Goal: Transaction & Acquisition: Subscribe to service/newsletter

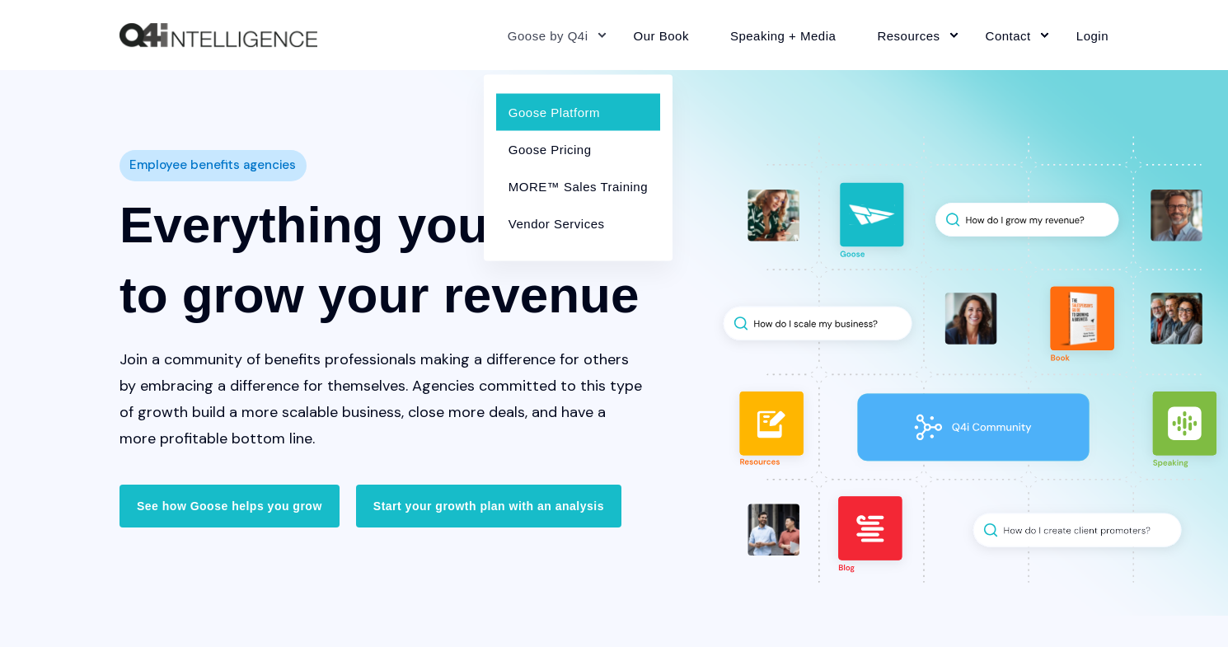
click at [555, 101] on link "Goose Platform" at bounding box center [578, 111] width 164 height 37
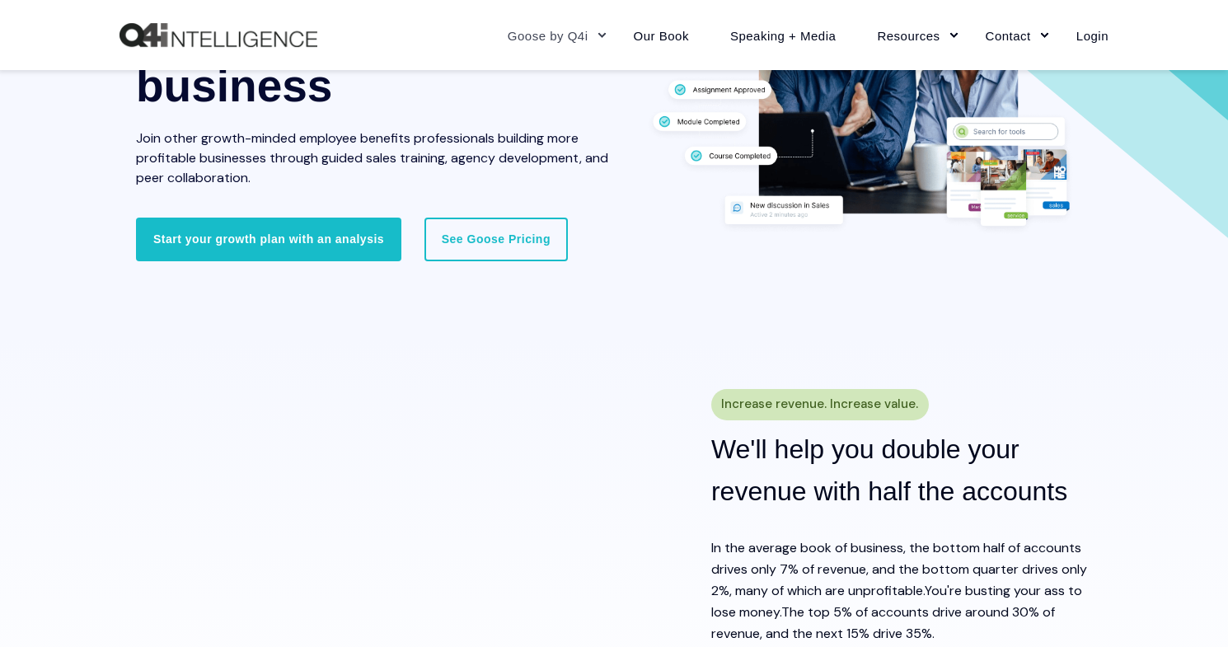
scroll to position [96, 0]
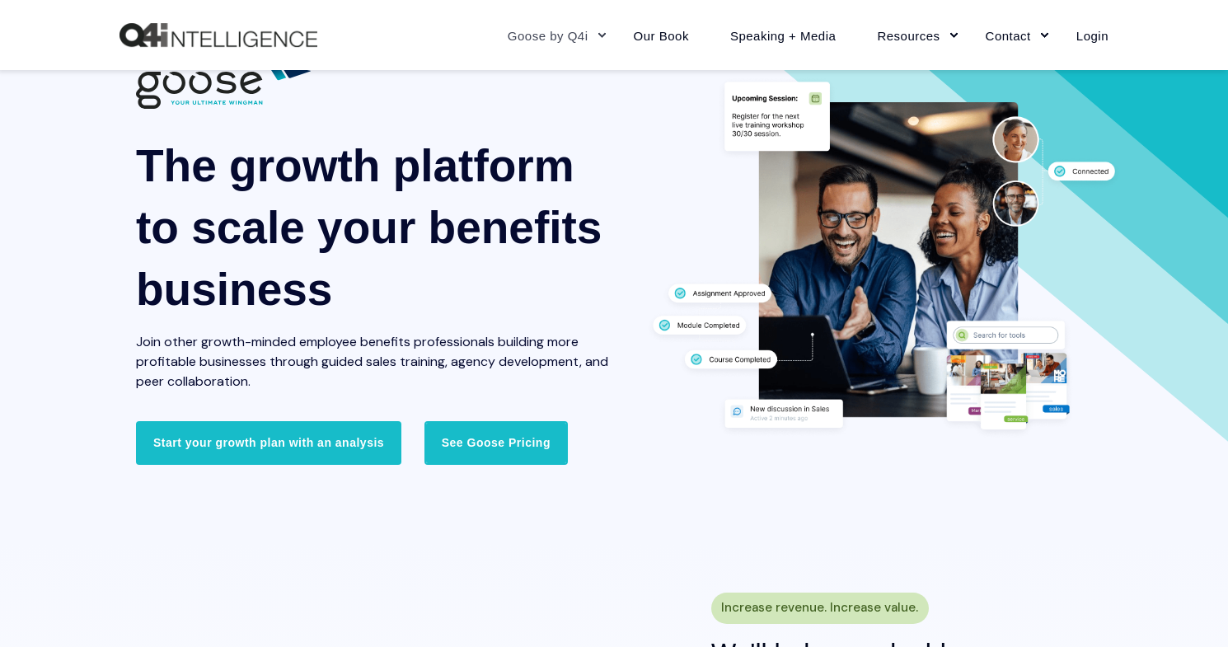
click at [470, 427] on link "See Goose Pricing" at bounding box center [495, 442] width 143 height 43
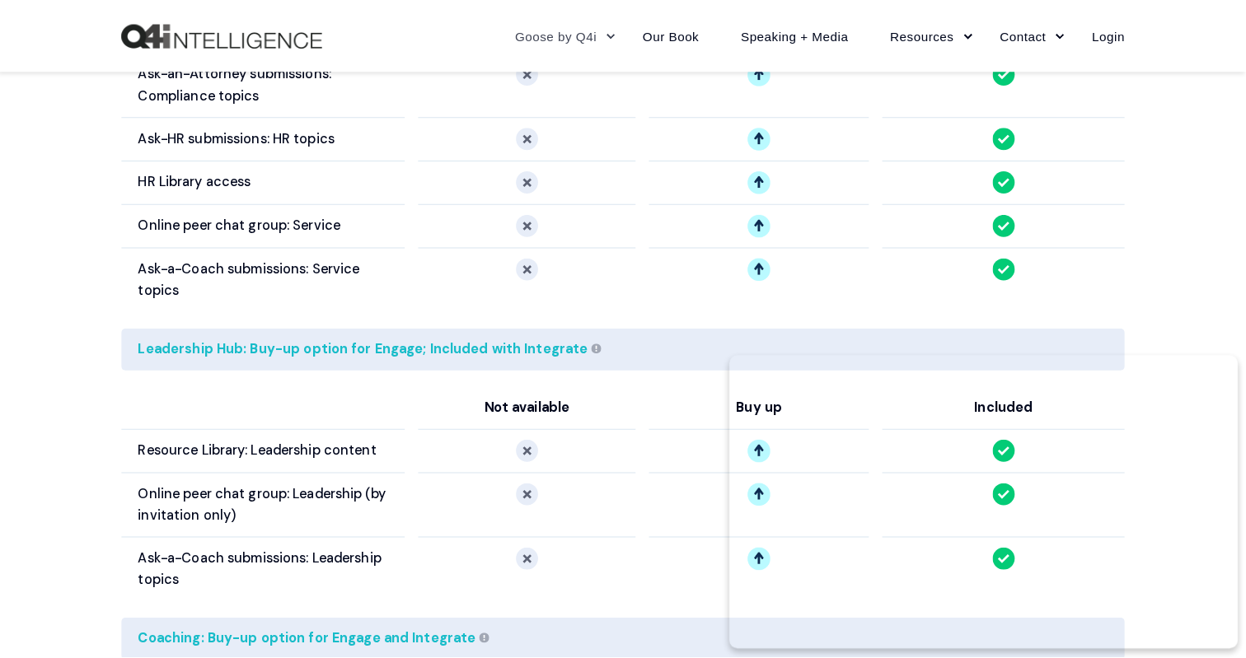
scroll to position [2845, 0]
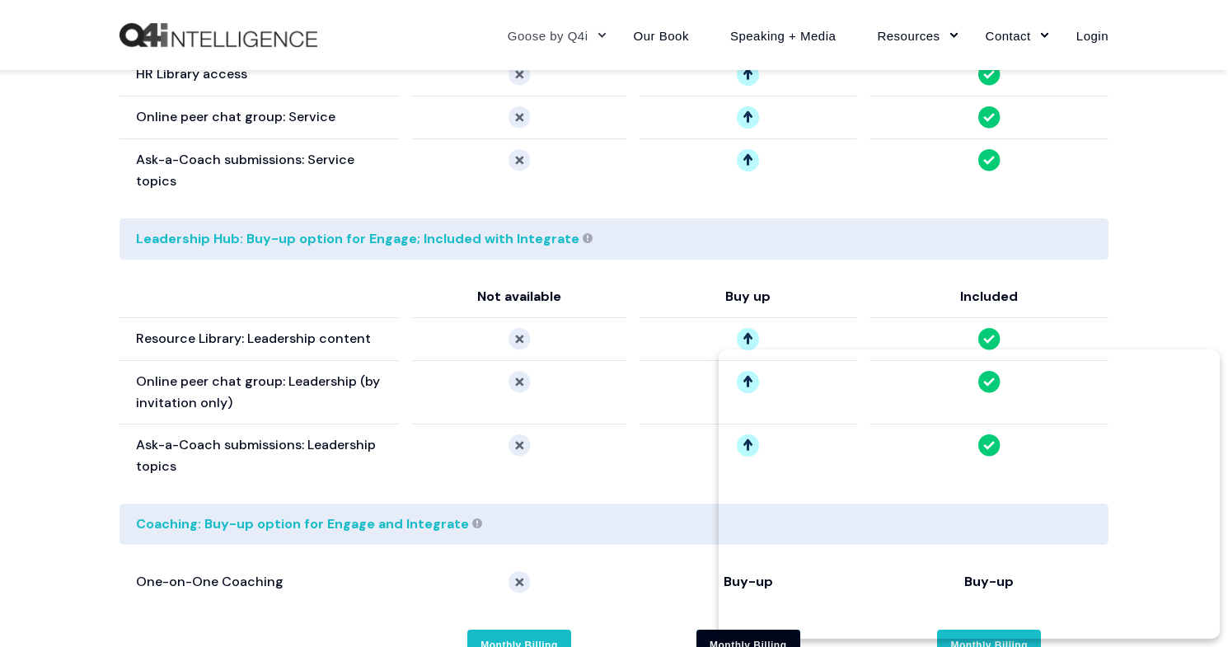
click at [712, 630] on link "Monthly Billing" at bounding box center [748, 646] width 104 height 32
